Goal: Navigation & Orientation: Understand site structure

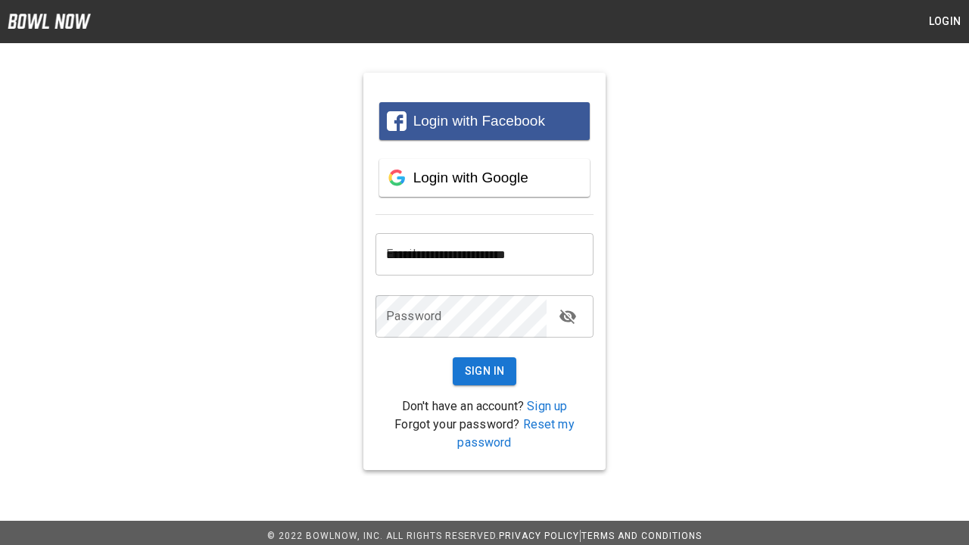
type input "**********"
click at [485, 371] on button "Sign In" at bounding box center [485, 371] width 64 height 28
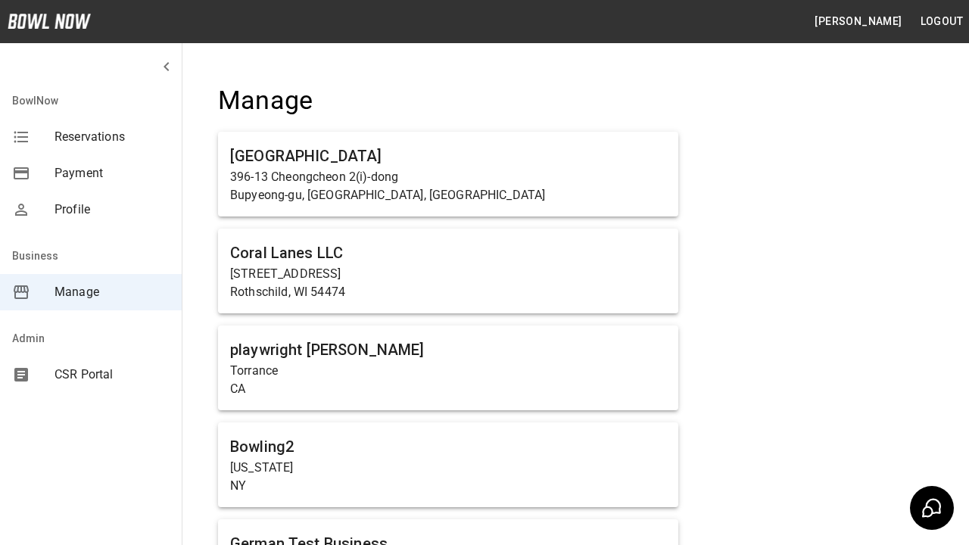
click at [91, 292] on span "Manage" at bounding box center [112, 292] width 115 height 18
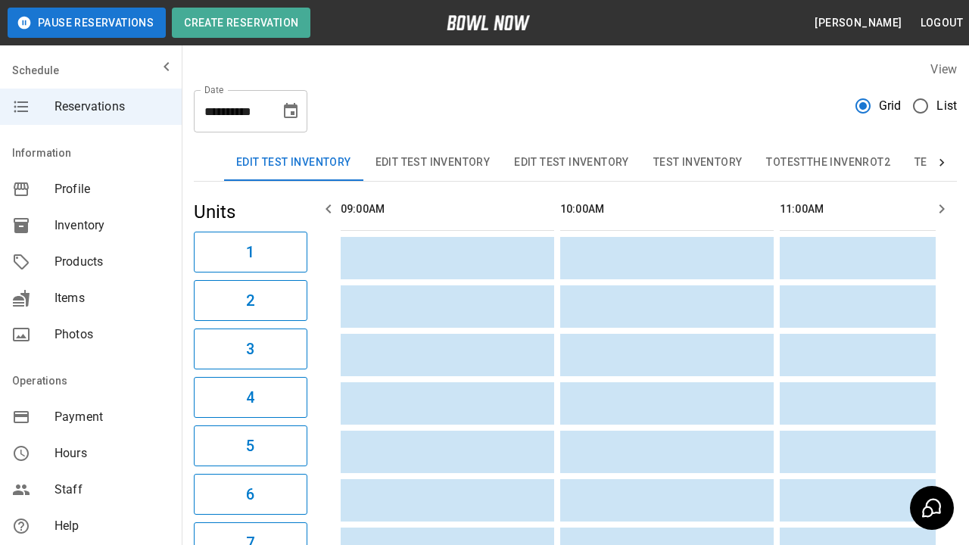
scroll to position [0, 1098]
click at [91, 189] on span "Profile" at bounding box center [112, 189] width 115 height 18
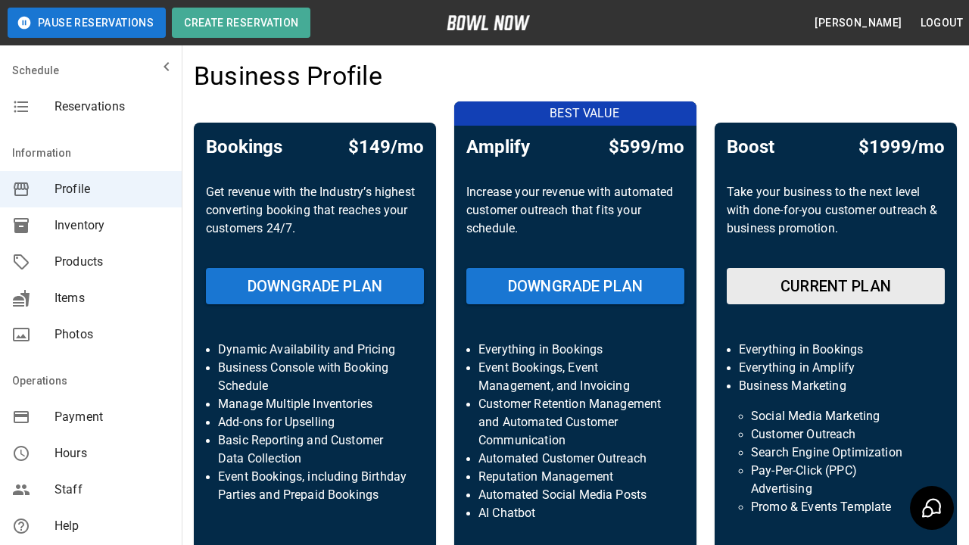
click at [91, 226] on span "Inventory" at bounding box center [112, 226] width 115 height 18
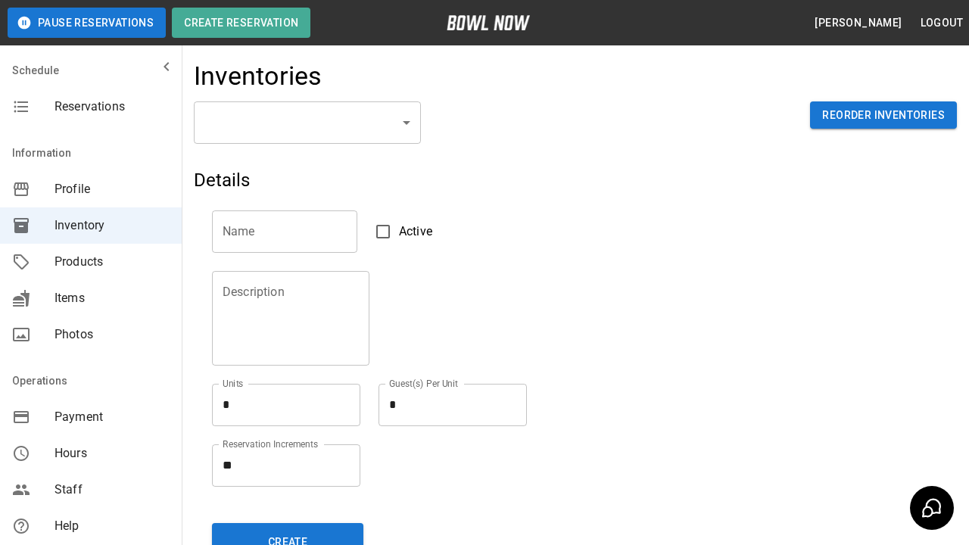
click at [91, 262] on span "Products" at bounding box center [112, 262] width 115 height 18
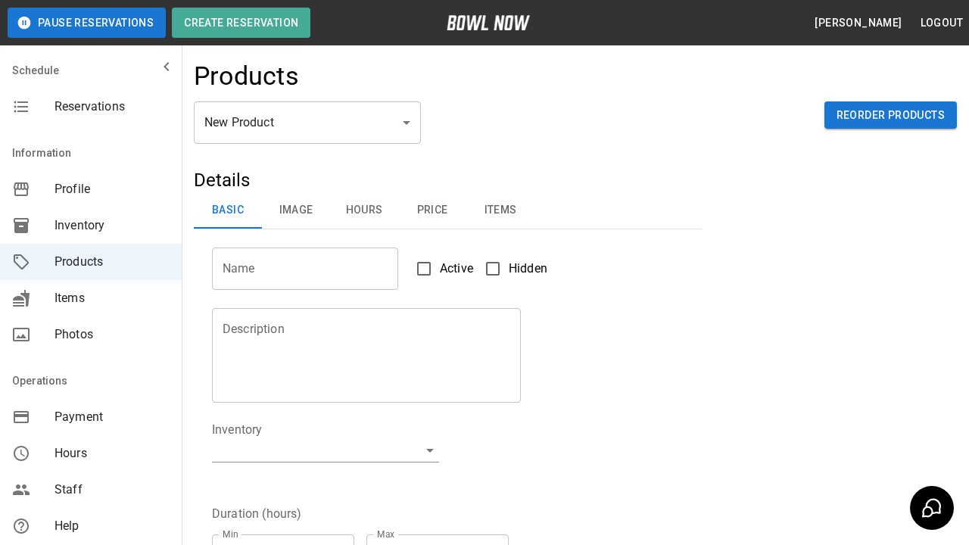
click at [91, 298] on span "Items" at bounding box center [112, 298] width 115 height 18
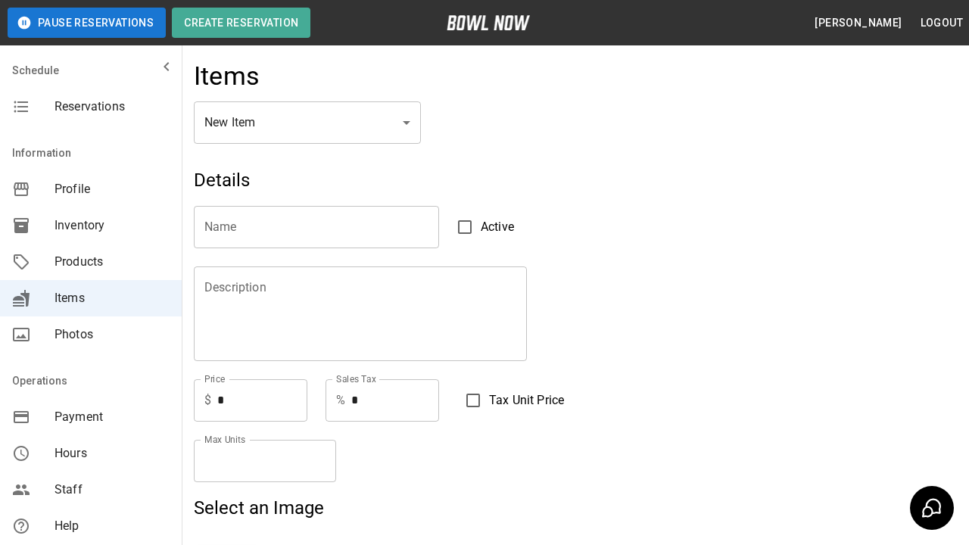
click at [91, 335] on span "Photos" at bounding box center [112, 335] width 115 height 18
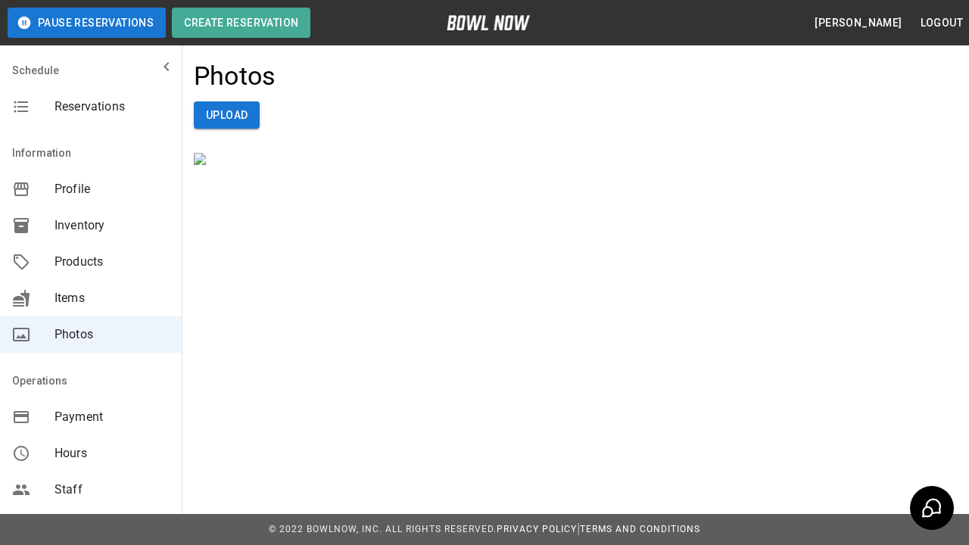
click at [91, 417] on span "Payment" at bounding box center [112, 417] width 115 height 18
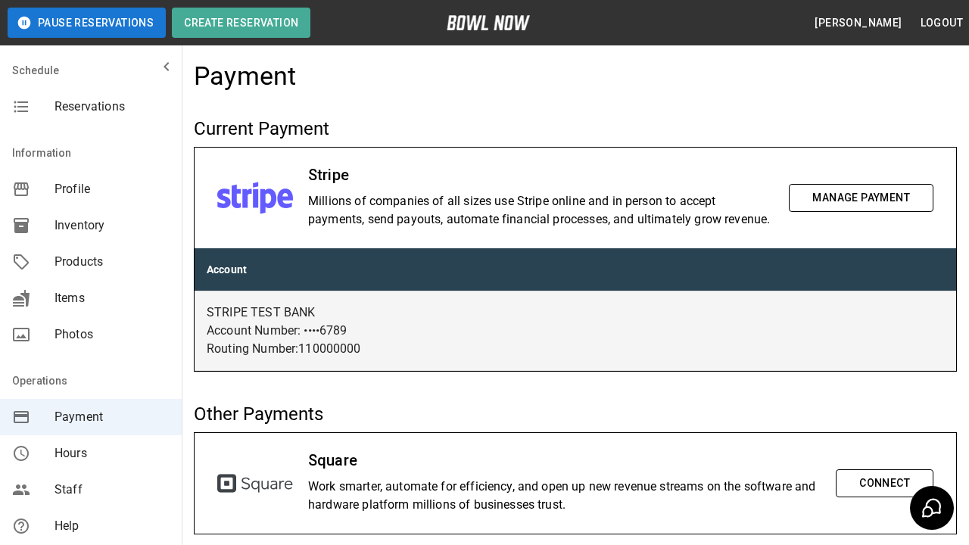
click at [91, 454] on span "Hours" at bounding box center [112, 453] width 115 height 18
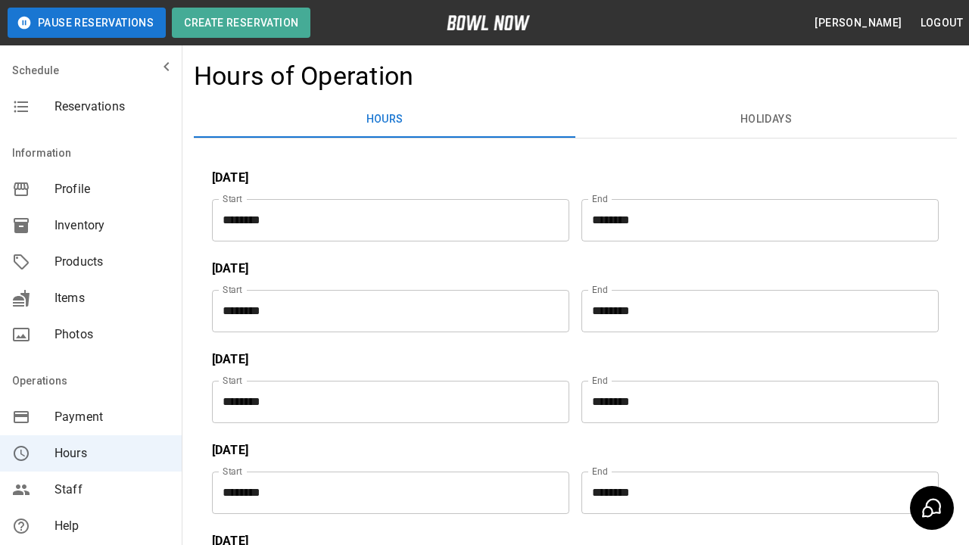
click at [91, 490] on span "Staff" at bounding box center [112, 490] width 115 height 18
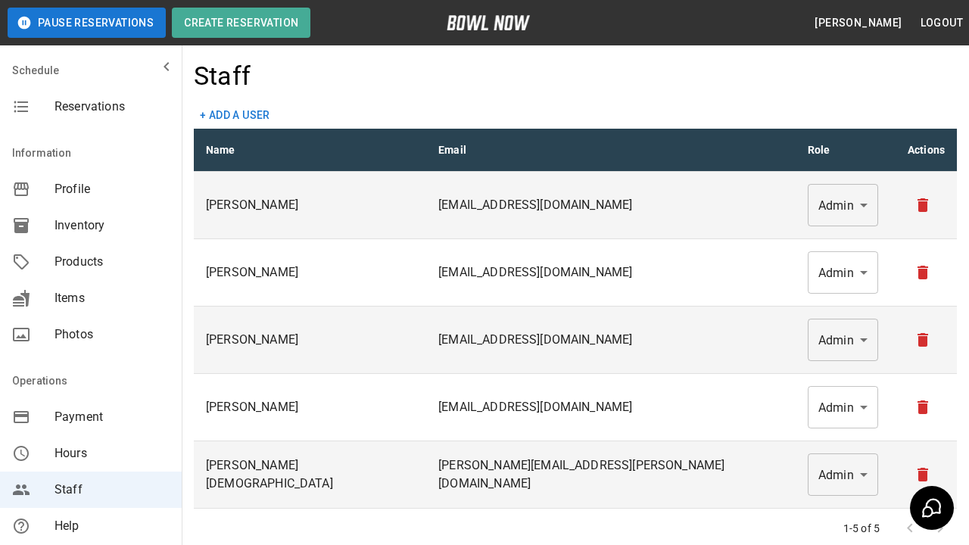
click at [91, 526] on span "Help" at bounding box center [112, 526] width 115 height 18
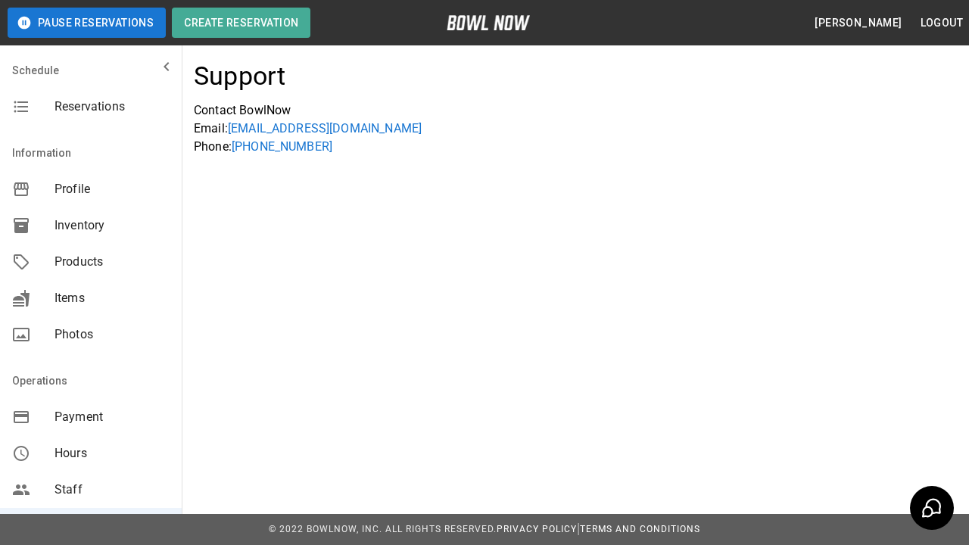
scroll to position [290, 0]
